Goal: Check status: Check status

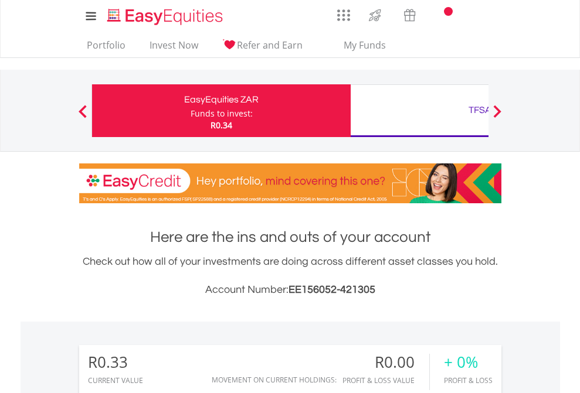
scroll to position [113, 184]
click at [191, 111] on div "Funds to invest:" at bounding box center [222, 114] width 62 height 12
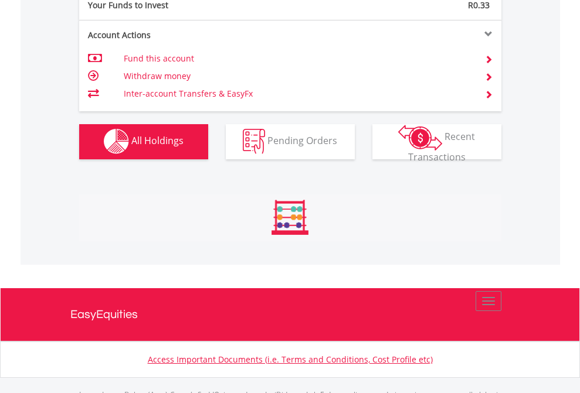
scroll to position [1161, 0]
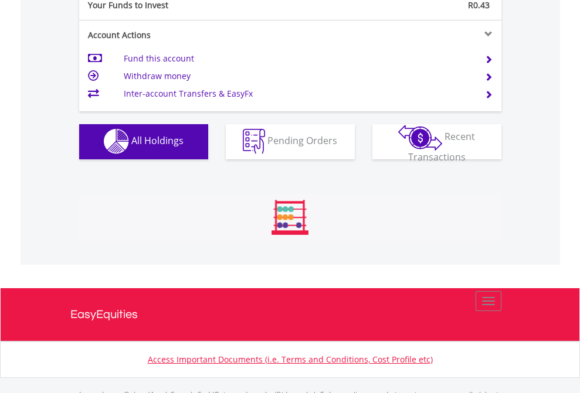
scroll to position [1161, 0]
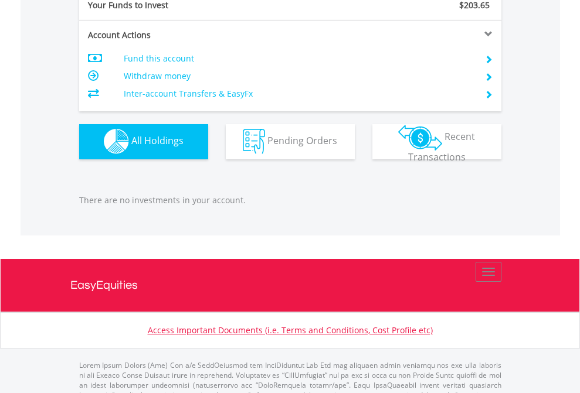
scroll to position [1161, 0]
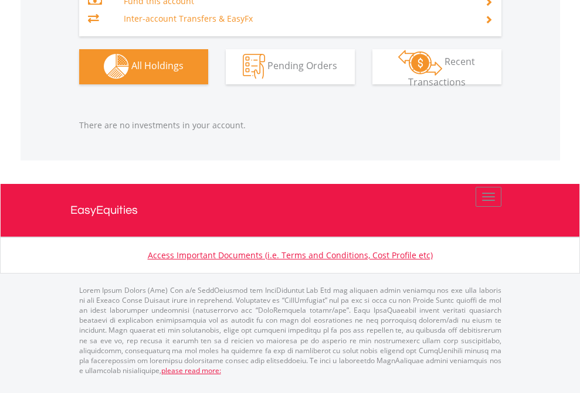
scroll to position [113, 184]
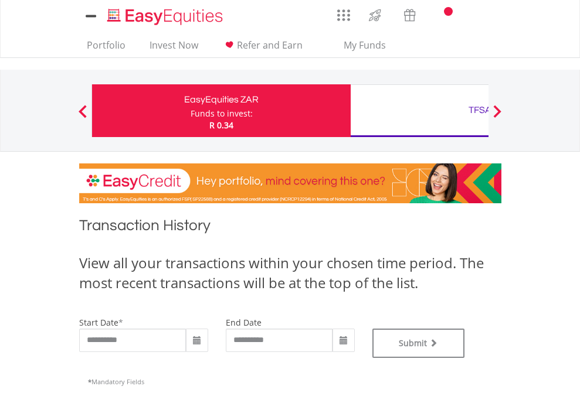
type input "**********"
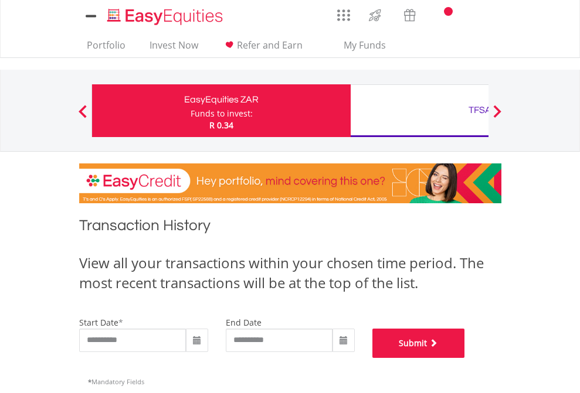
click at [465, 358] on button "Submit" at bounding box center [418, 343] width 93 height 29
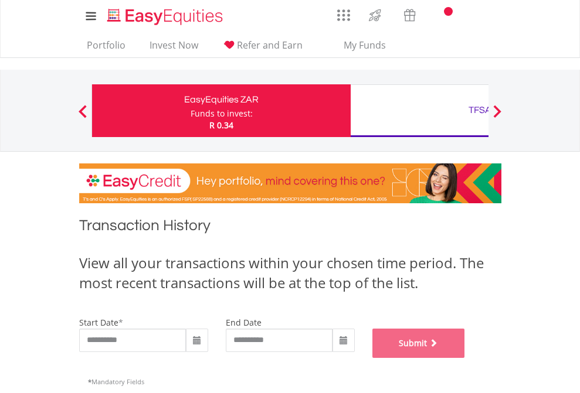
scroll to position [475, 0]
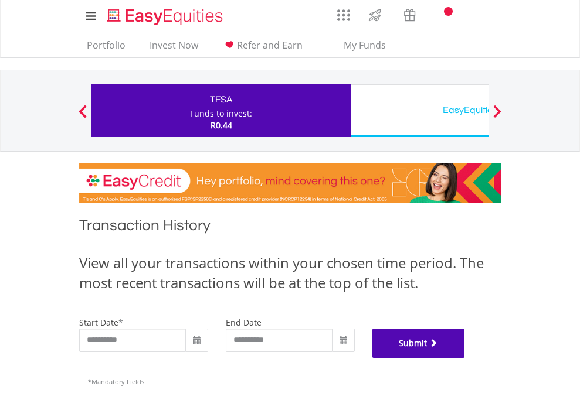
click at [465, 358] on button "Submit" at bounding box center [418, 343] width 93 height 29
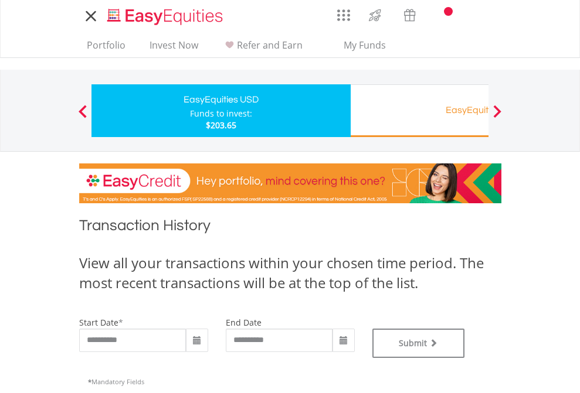
type input "**********"
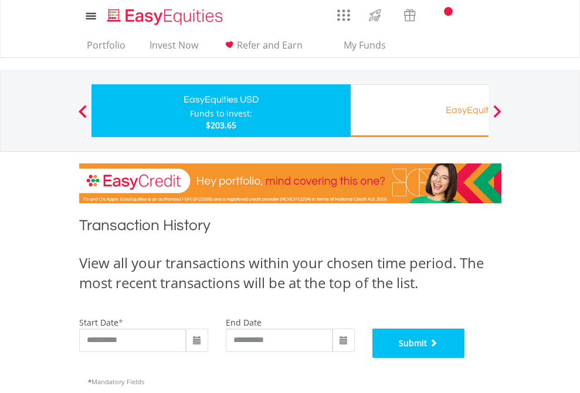
click at [465, 358] on button "Submit" at bounding box center [418, 343] width 93 height 29
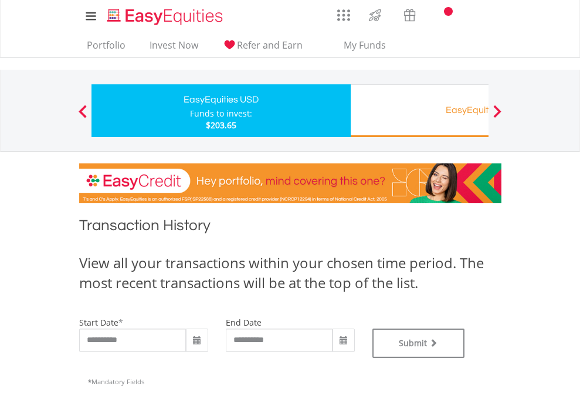
click at [419, 111] on div "EasyEquities RA" at bounding box center [480, 110] width 244 height 16
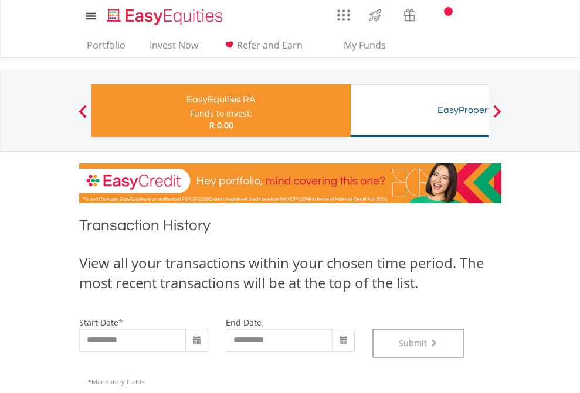
scroll to position [475, 0]
